Goal: Find contact information: Find contact information

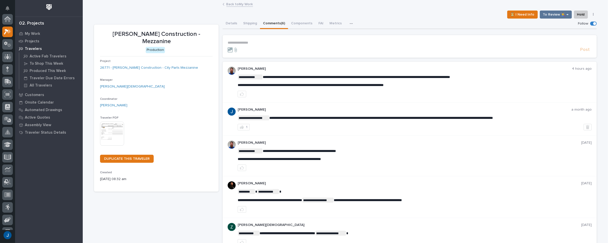
scroll to position [13, 0]
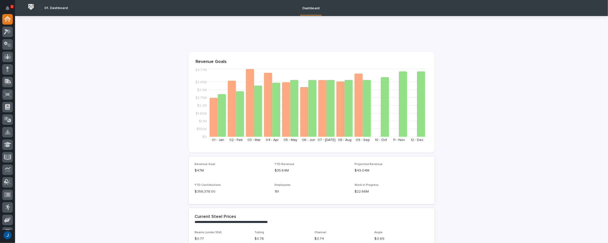
click at [12, 7] on p "1" at bounding box center [12, 7] width 2 height 4
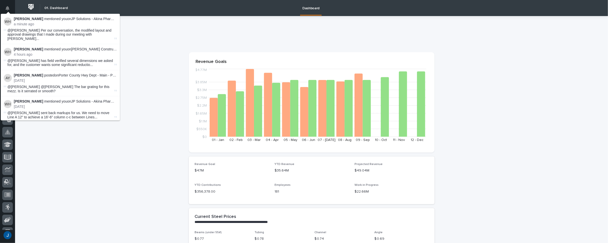
click at [28, 21] on p "Weston Hochstetler mentioned you on JP Solutions - Akina Pharmacy Mezzanine Add…" at bounding box center [65, 19] width 103 height 4
click at [30, 35] on span "@Jamey Jodway Per our conversation, the modified layout and approval drawings t…" at bounding box center [61, 34] width 106 height 13
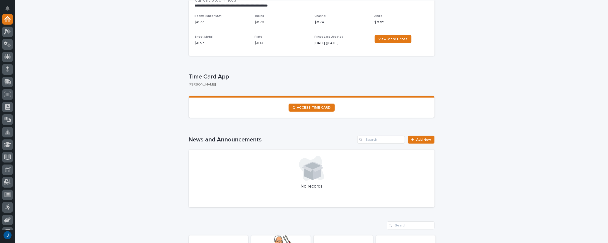
scroll to position [326, 0]
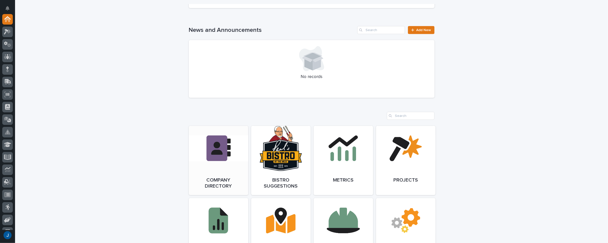
click at [217, 161] on span "Open Link" at bounding box center [218, 161] width 16 height 4
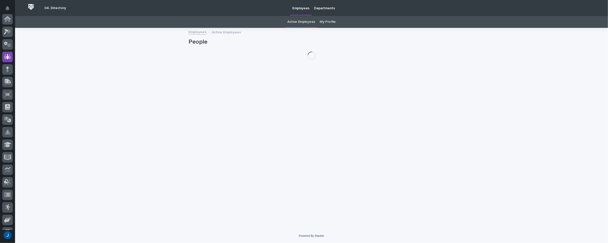
scroll to position [38, 0]
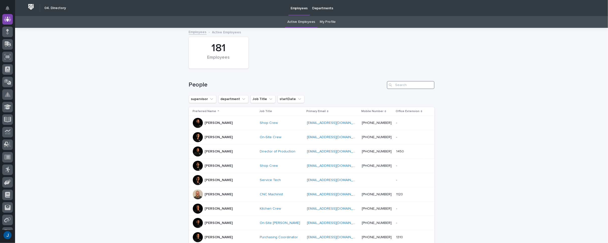
click at [400, 84] on input "Search" at bounding box center [411, 85] width 48 height 8
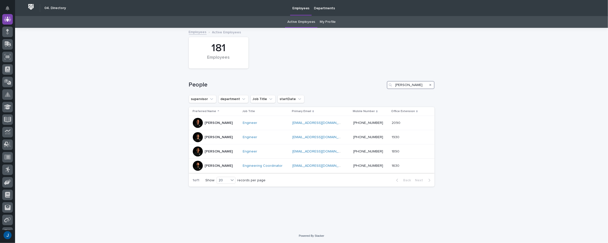
type input "[PERSON_NAME]"
click at [324, 167] on link "[EMAIL_ADDRESS][DOMAIN_NAME]" at bounding box center [320, 166] width 57 height 4
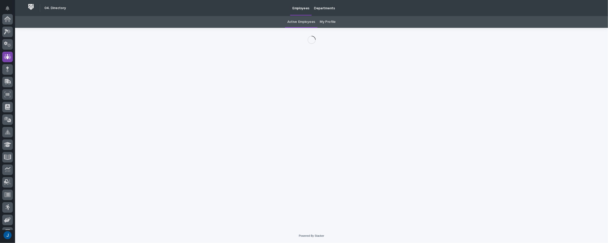
scroll to position [38, 0]
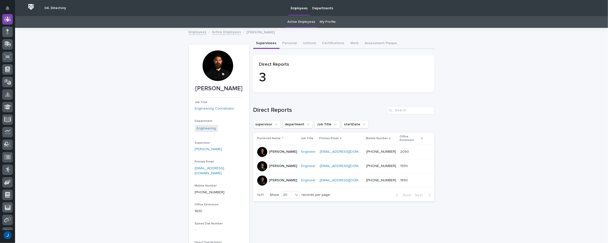
drag, startPoint x: 193, startPoint y: 176, endPoint x: 231, endPoint y: 180, distance: 38.1
click at [231, 180] on section "[PERSON_NAME] Job Title Engineering Coordinator Department Engineering Supervis…" at bounding box center [219, 150] width 60 height 212
copy link "[EMAIL_ADDRESS][DOMAIN_NAME]"
